Goal: Task Accomplishment & Management: Manage account settings

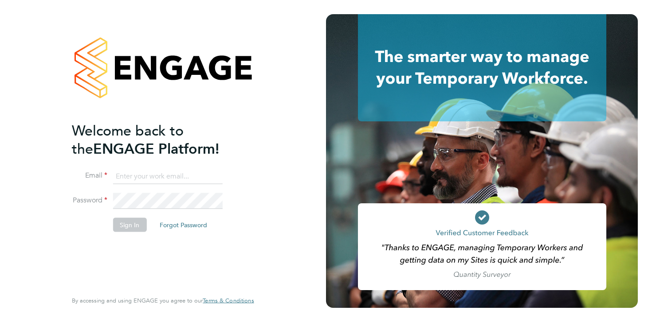
click at [179, 177] on input at bounding box center [168, 177] width 110 height 16
type input "akintola.apampa@comparethemarket.com"
click at [129, 227] on button "Sign In" at bounding box center [130, 225] width 34 height 14
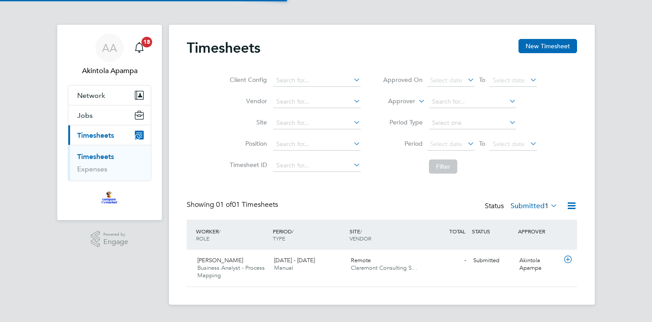
scroll to position [22, 77]
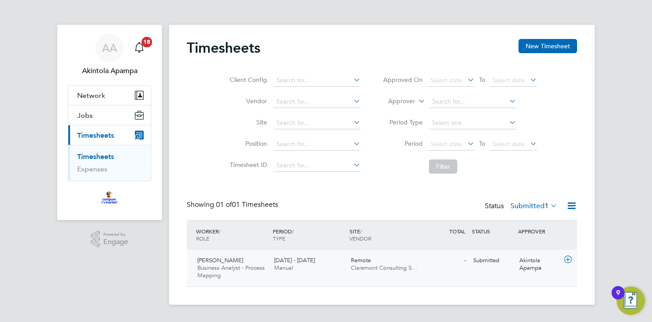
click at [335, 268] on div "[DATE] - [DATE] Manual" at bounding box center [309, 265] width 77 height 22
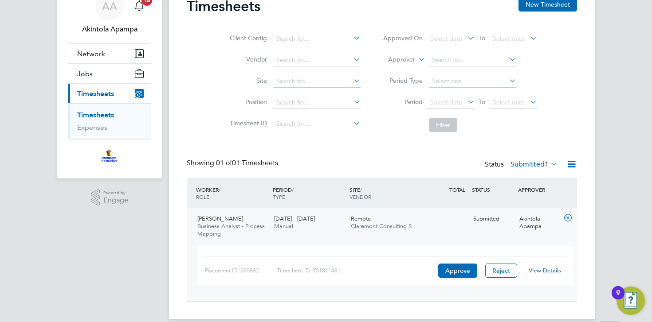
scroll to position [53, 0]
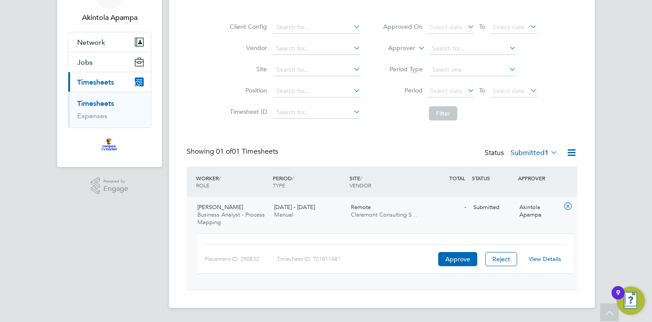
click at [401, 212] on span "Claremont Consulting S…" at bounding box center [384, 215] width 67 height 8
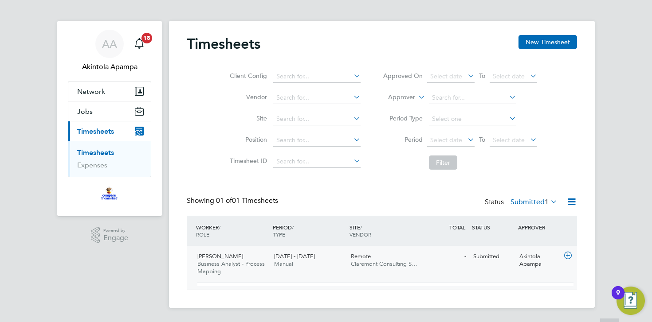
scroll to position [0, 0]
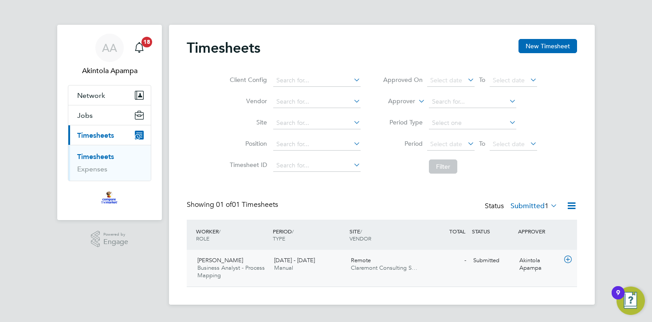
click at [569, 259] on icon at bounding box center [567, 259] width 11 height 7
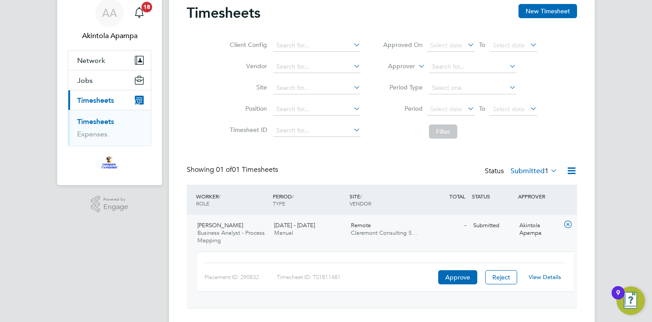
scroll to position [53, 0]
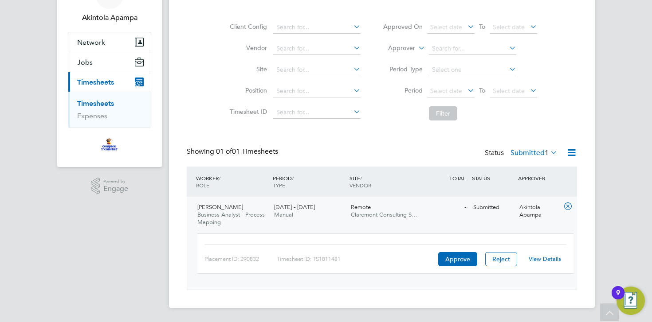
click at [457, 225] on div "Ogheneochuko Itebu Business Analyst - Process Mapping [DATE] - [DATE] [DATE] - …" at bounding box center [382, 243] width 390 height 93
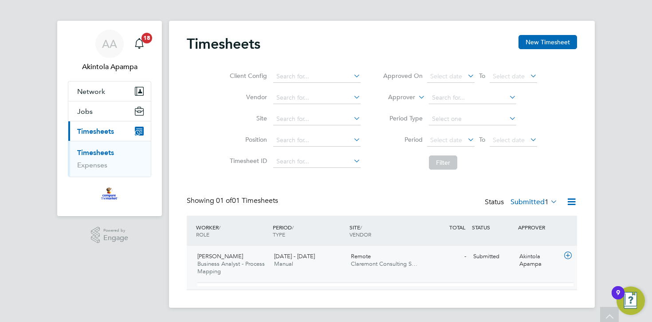
scroll to position [0, 0]
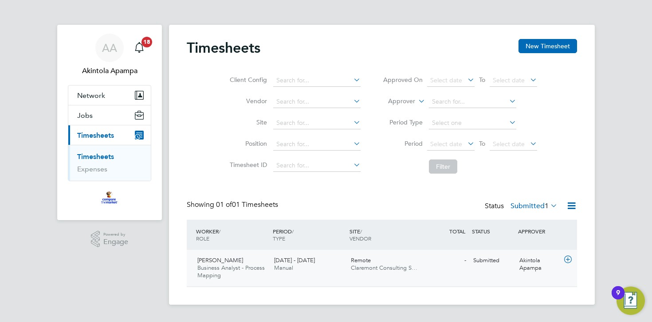
click at [432, 272] on div "Ogheneochuko Itebu Business Analyst - Process Mapping [DATE] - [DATE] [DATE] - …" at bounding box center [382, 268] width 390 height 37
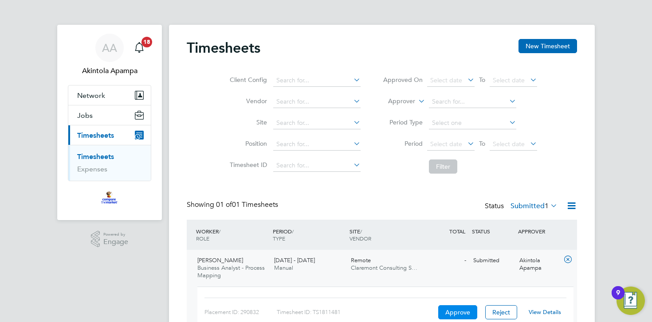
click at [459, 314] on button "Approve" at bounding box center [457, 313] width 39 height 14
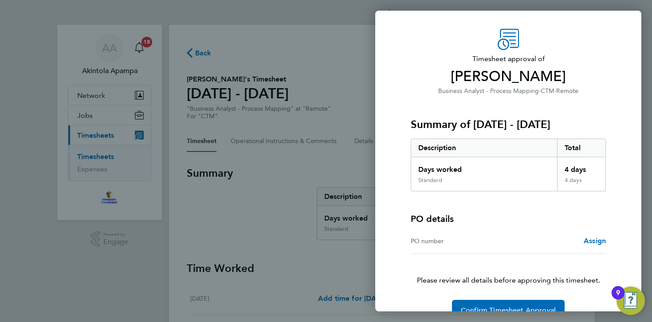
scroll to position [41, 0]
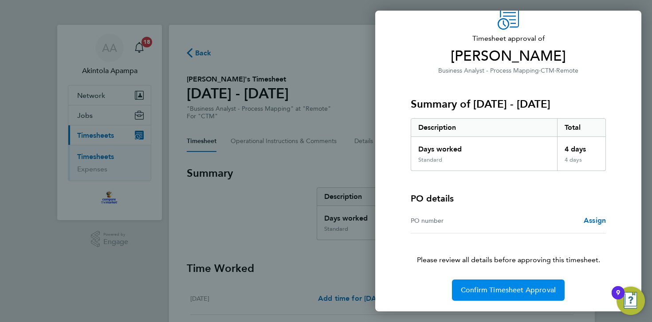
click at [499, 290] on span "Confirm Timesheet Approval" at bounding box center [508, 290] width 95 height 9
